Goal: Information Seeking & Learning: Learn about a topic

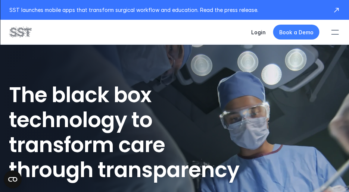
click at [341, 32] on div at bounding box center [335, 32] width 16 height 16
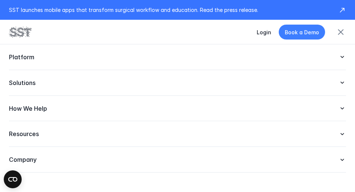
click at [30, 61] on div "Platform" at bounding box center [177, 57] width 337 height 26
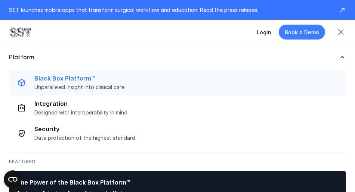
click at [57, 81] on p "Black Box Platform™" at bounding box center [187, 79] width 307 height 8
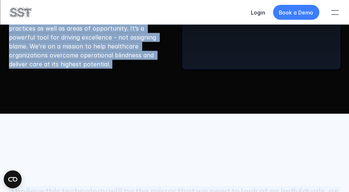
scroll to position [1735, 0]
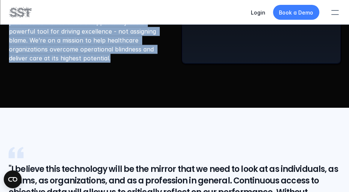
drag, startPoint x: 10, startPoint y: 47, endPoint x: 115, endPoint y: 65, distance: 106.4
copy div "HOW IT WORKS Redefining the Black Box The concept of the black box may have ori…"
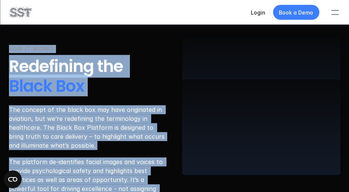
scroll to position [1390, 0]
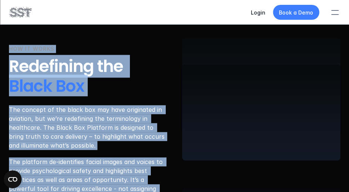
click at [75, 118] on p "The concept of the black box may have originated in aviation, but we’re redefin…" at bounding box center [88, 127] width 158 height 45
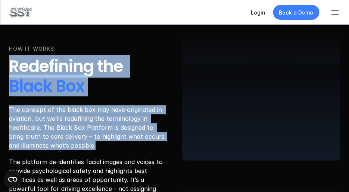
drag, startPoint x: 91, startPoint y: 147, endPoint x: 9, endPoint y: 70, distance: 112.8
click at [9, 70] on div "HOW IT WORKS Redefining the Black Box The concept of the black box may have ori…" at bounding box center [88, 132] width 158 height 175
copy div "Redefining the Black Box The concept of the black box may have originated in av…"
